Goal: Task Accomplishment & Management: Manage account settings

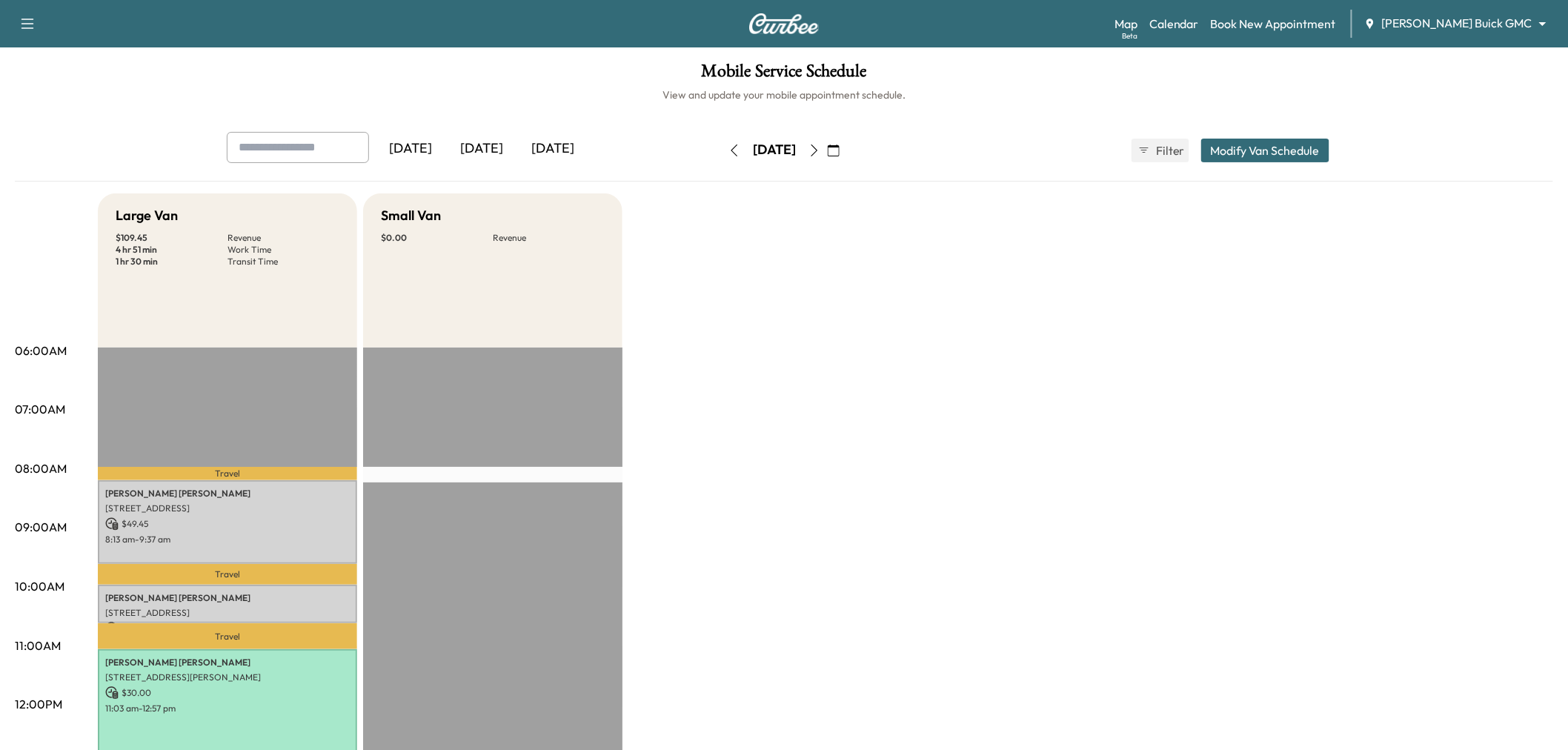
click at [846, 143] on button "button" at bounding box center [834, 150] width 26 height 24
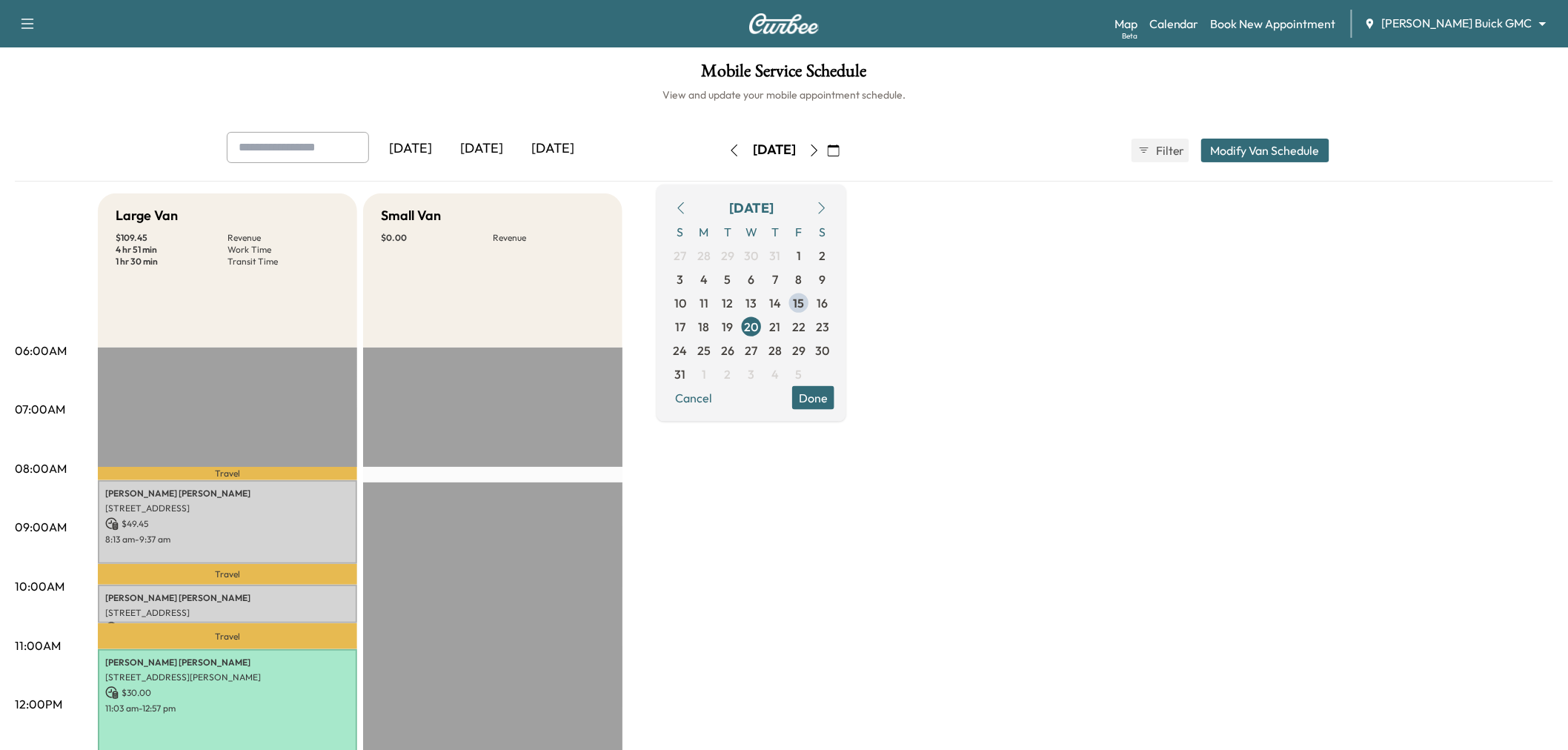
click at [821, 144] on icon "button" at bounding box center [814, 150] width 11 height 11
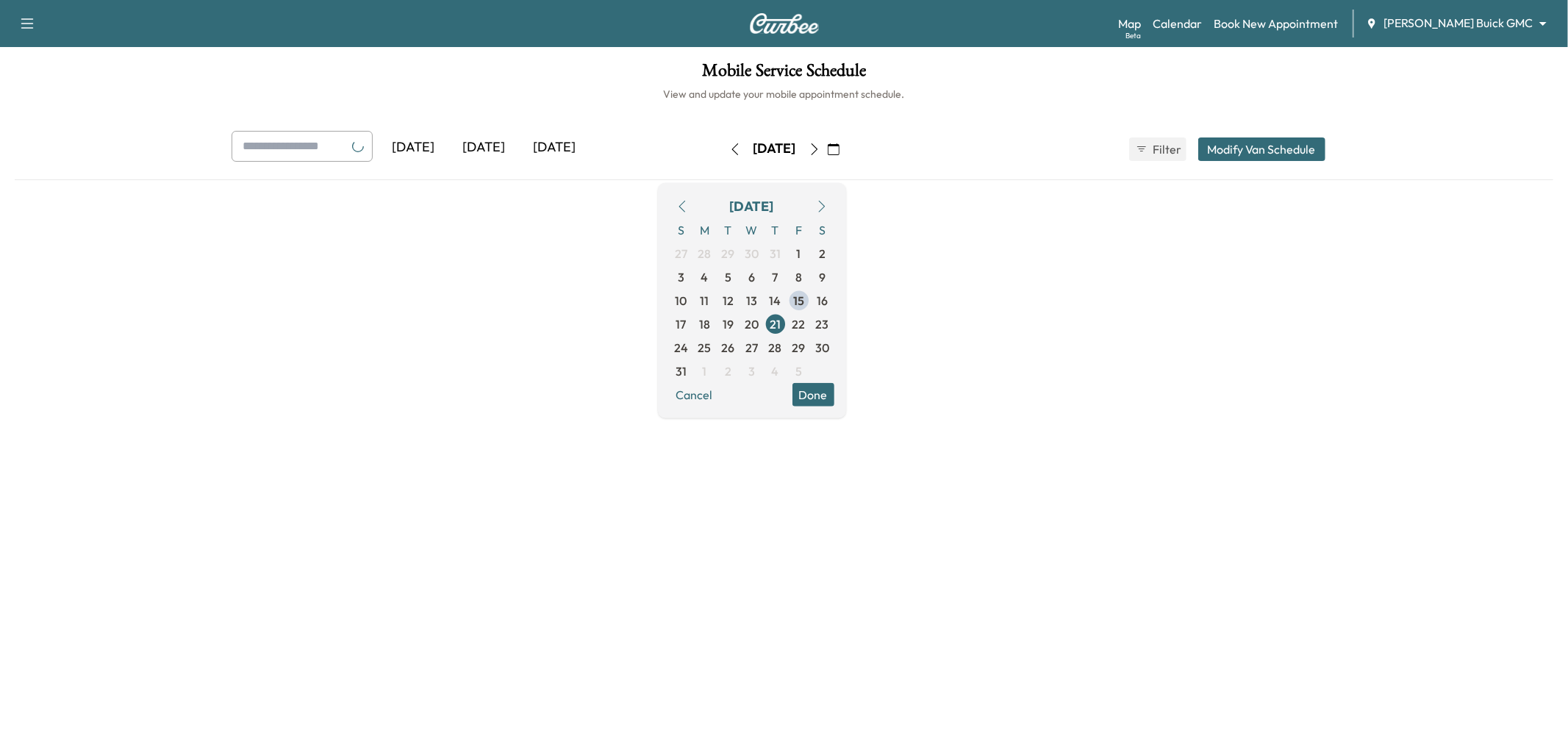
drag, startPoint x: 964, startPoint y: 470, endPoint x: 902, endPoint y: 511, distance: 74.3
click at [965, 471] on div at bounding box center [784, 378] width 1538 height 372
click at [858, 530] on div at bounding box center [784, 378] width 1538 height 372
click at [834, 384] on button "Done" at bounding box center [813, 394] width 41 height 24
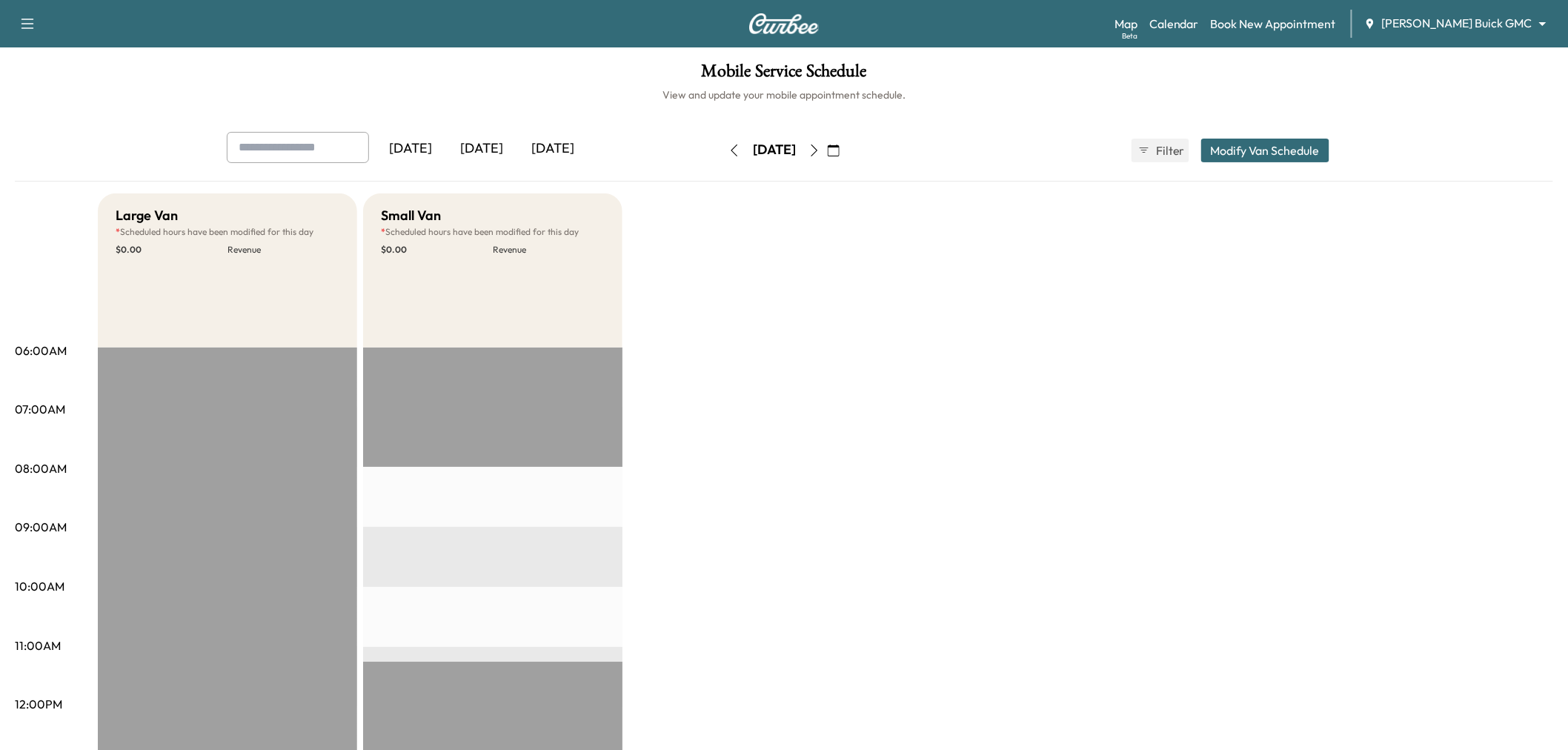
click at [316, 141] on input "text" at bounding box center [298, 147] width 142 height 31
type input "****"
click at [15, 9] on div "Support Log Out Map Beta Calendar Book New Appointment [PERSON_NAME] Buick GMC …" at bounding box center [784, 24] width 1568 height 47
click at [21, 20] on icon "button" at bounding box center [28, 24] width 18 height 18
click at [70, 84] on button "Log Out" at bounding box center [52, 84] width 56 height 24
